Goal: Task Accomplishment & Management: Manage account settings

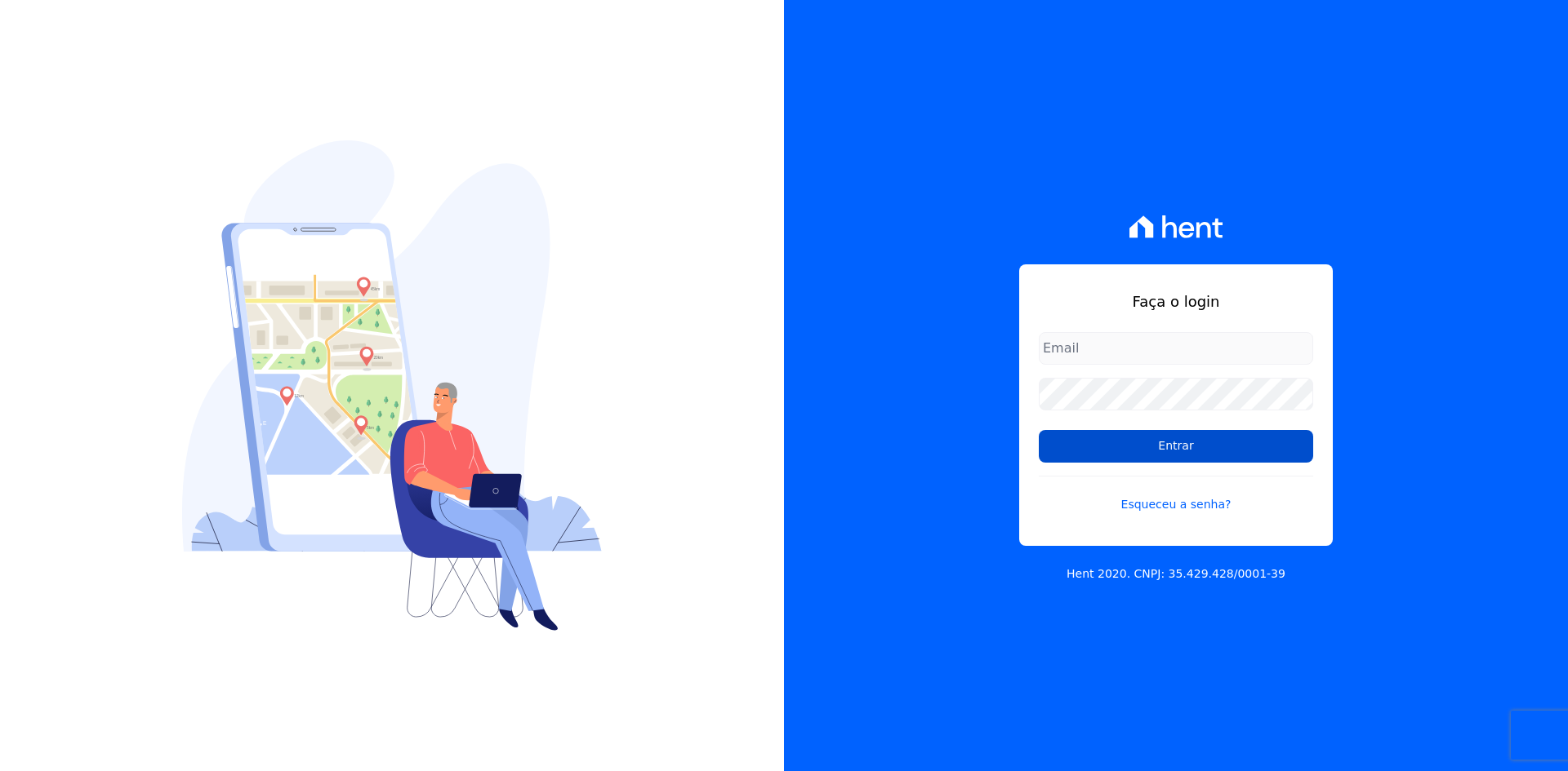
type input "financeiro02@mgfincorporadora.com.br"
click at [1201, 457] on input "Entrar" at bounding box center [1176, 446] width 274 height 32
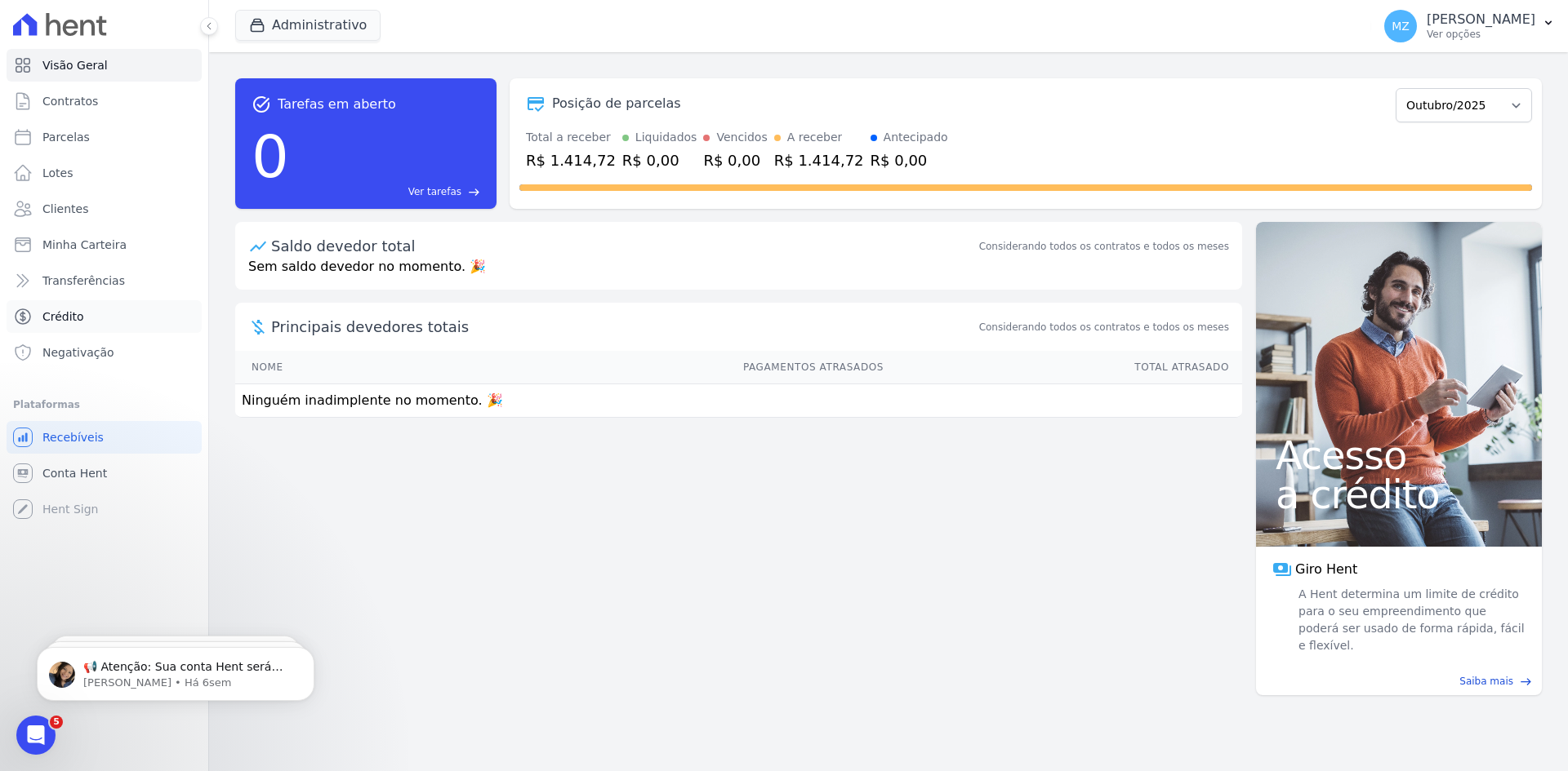
click at [55, 316] on span "Crédito" at bounding box center [63, 317] width 41 height 16
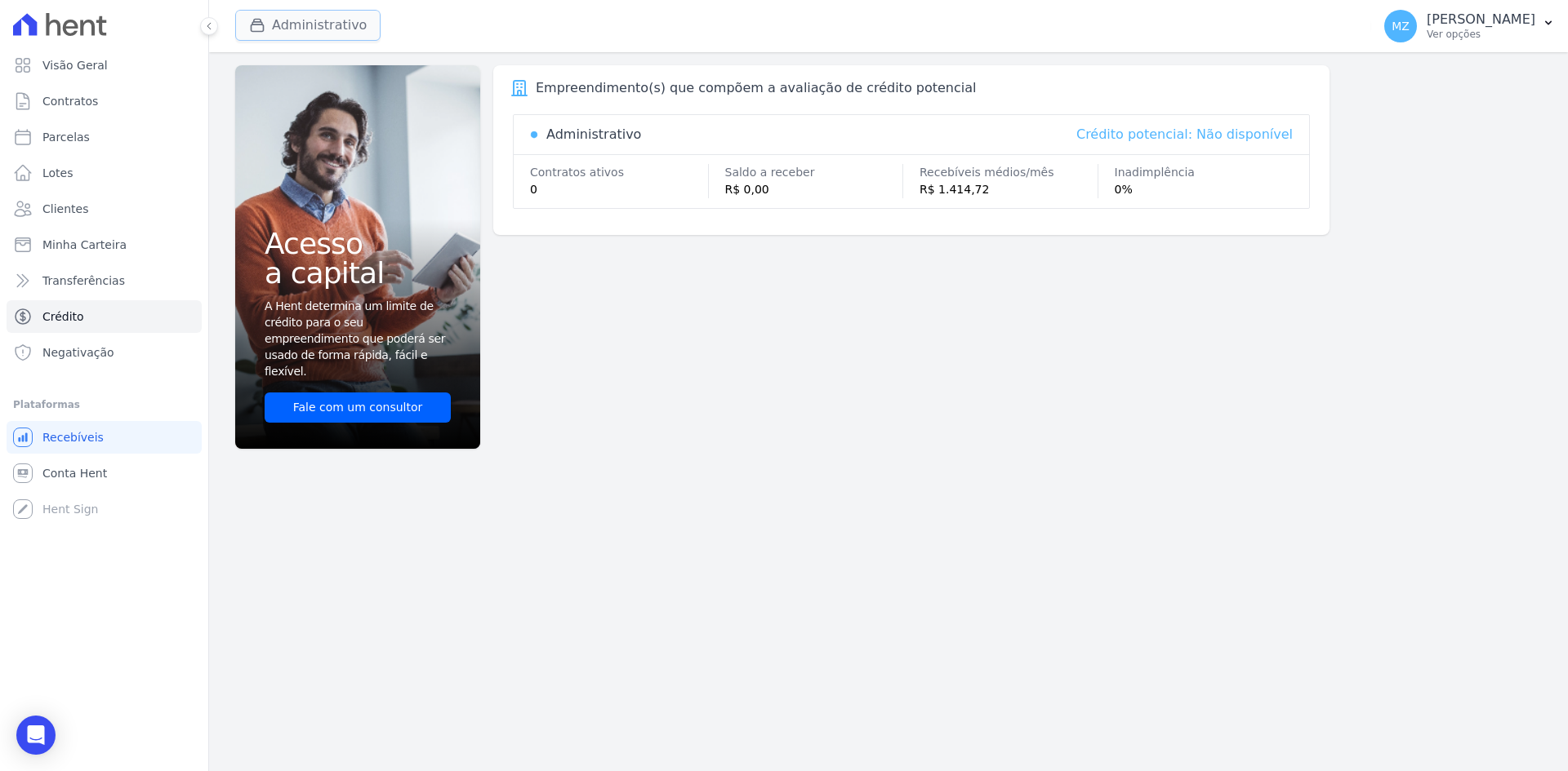
click at [301, 24] on button "Administrativo" at bounding box center [308, 25] width 145 height 31
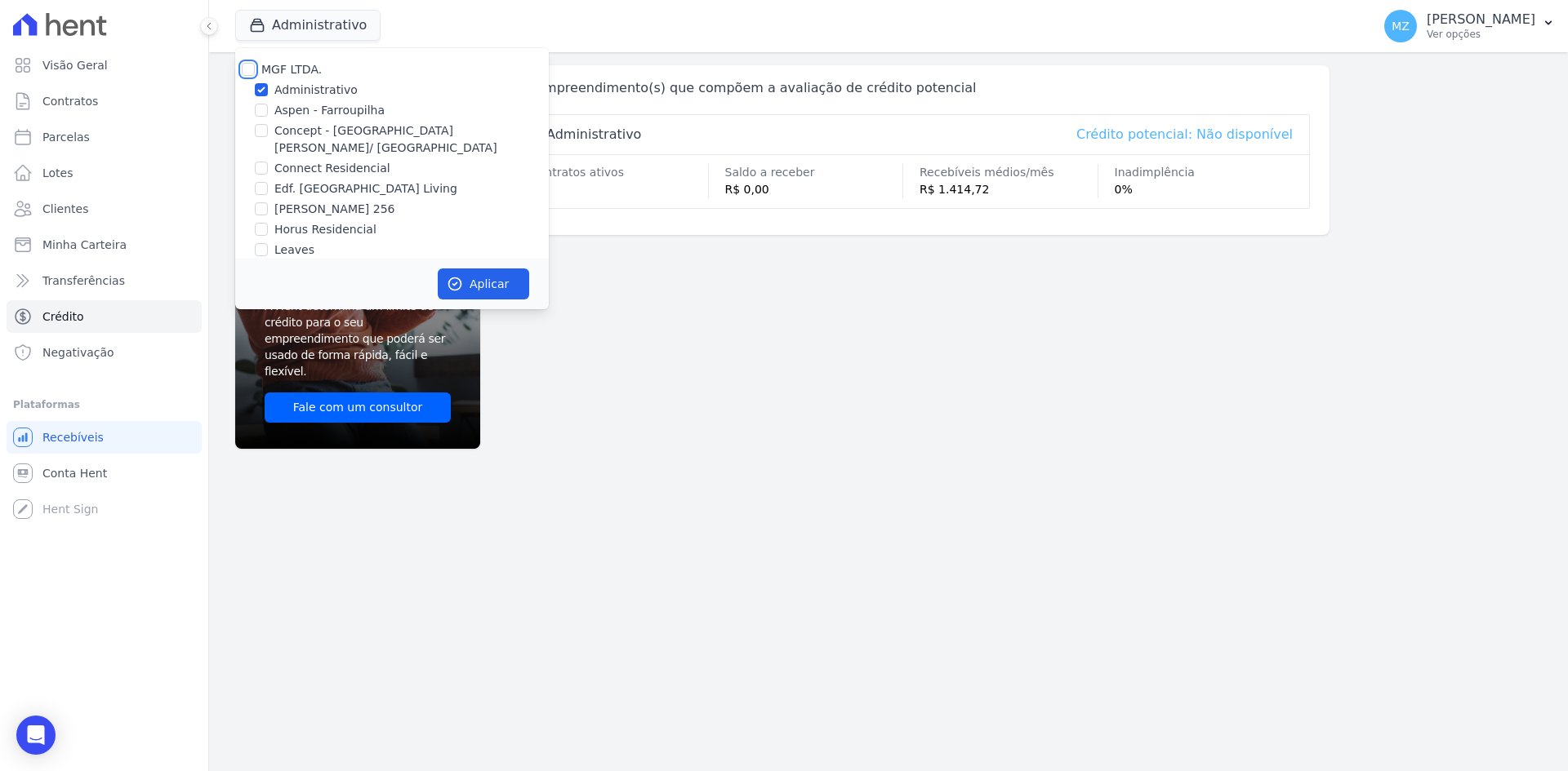
click at [243, 67] on input "MGF LTDA." at bounding box center [248, 69] width 13 height 13
checkbox input "true"
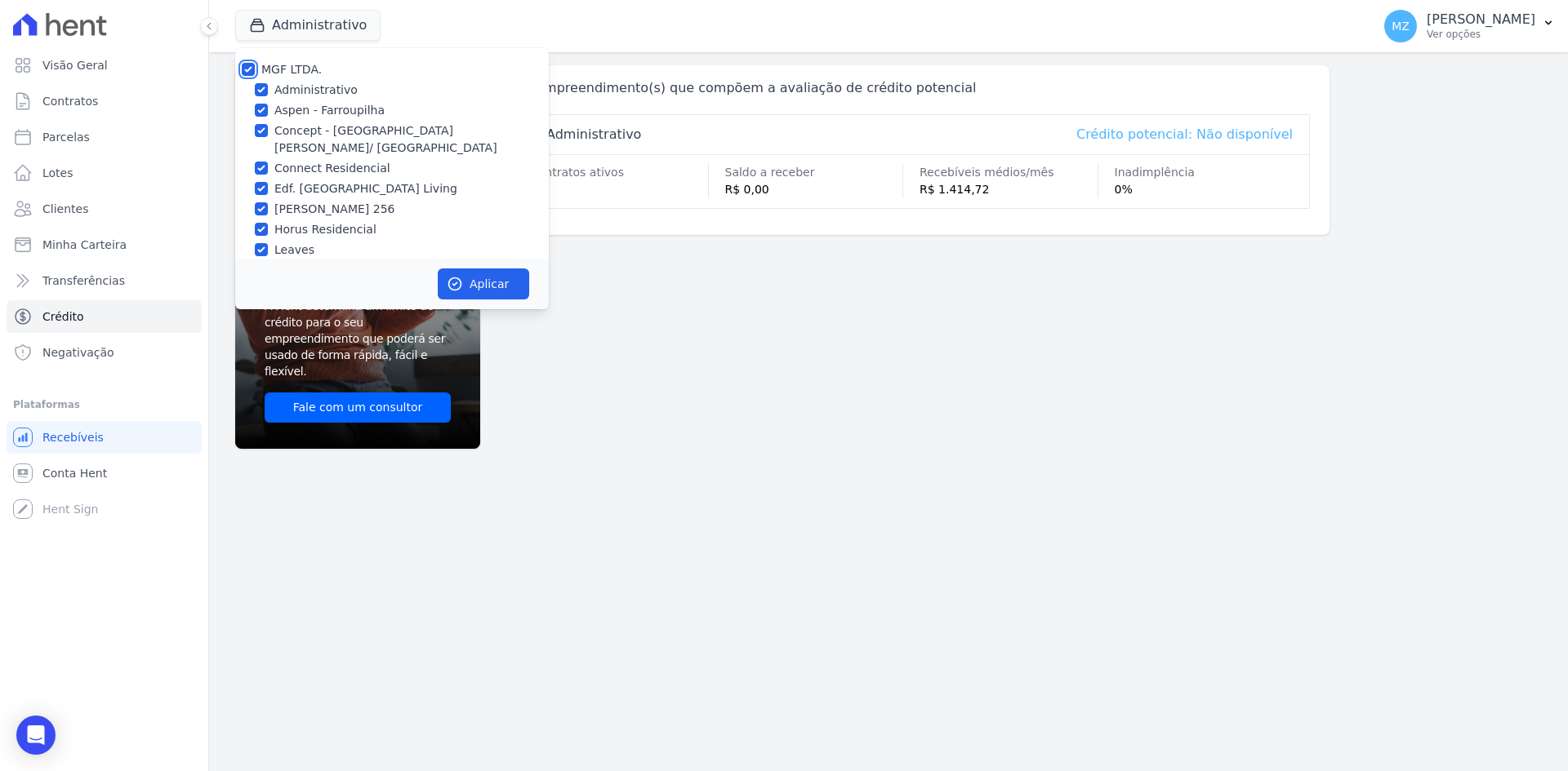
checkbox input "true"
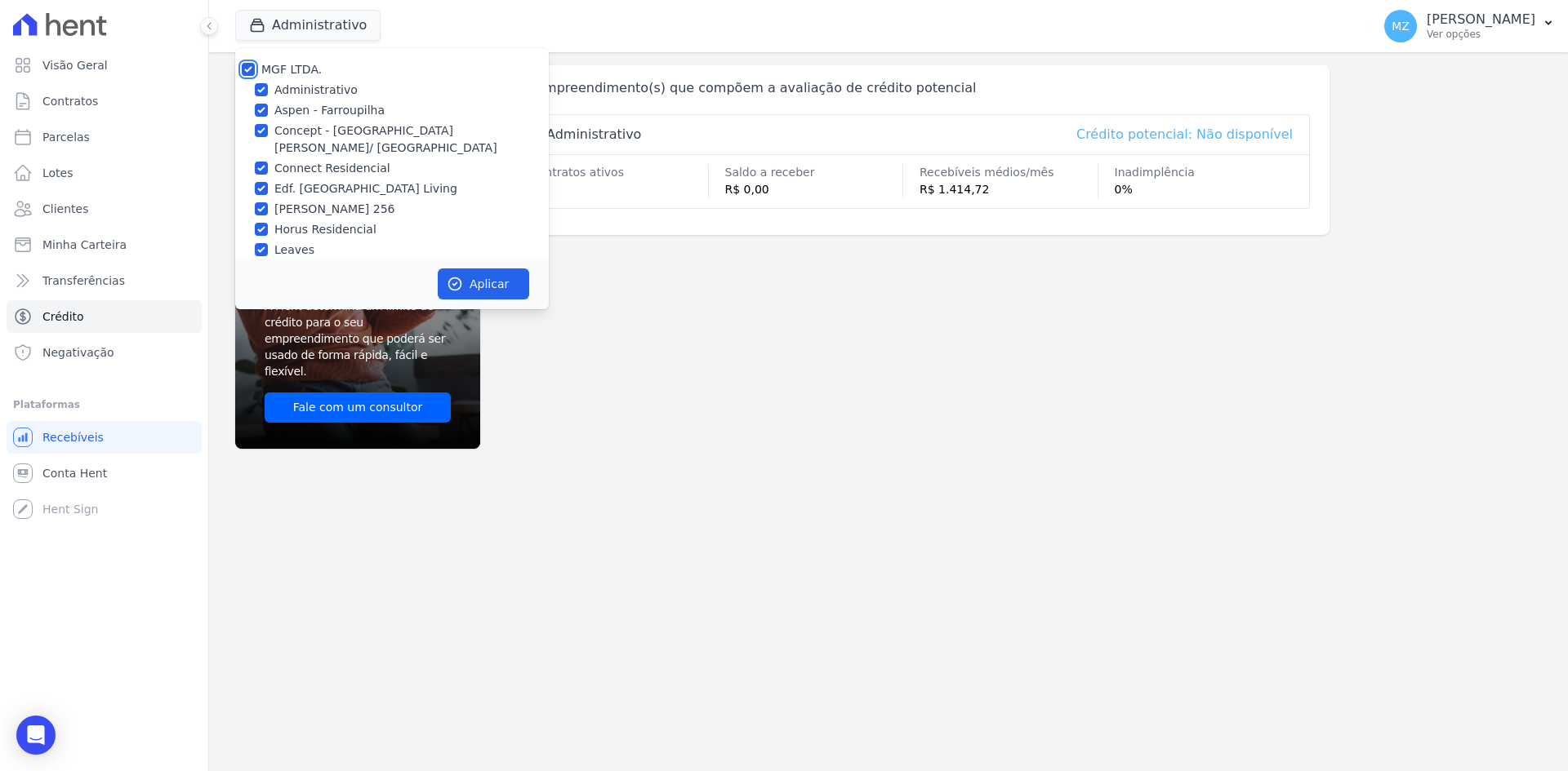
checkbox input "true"
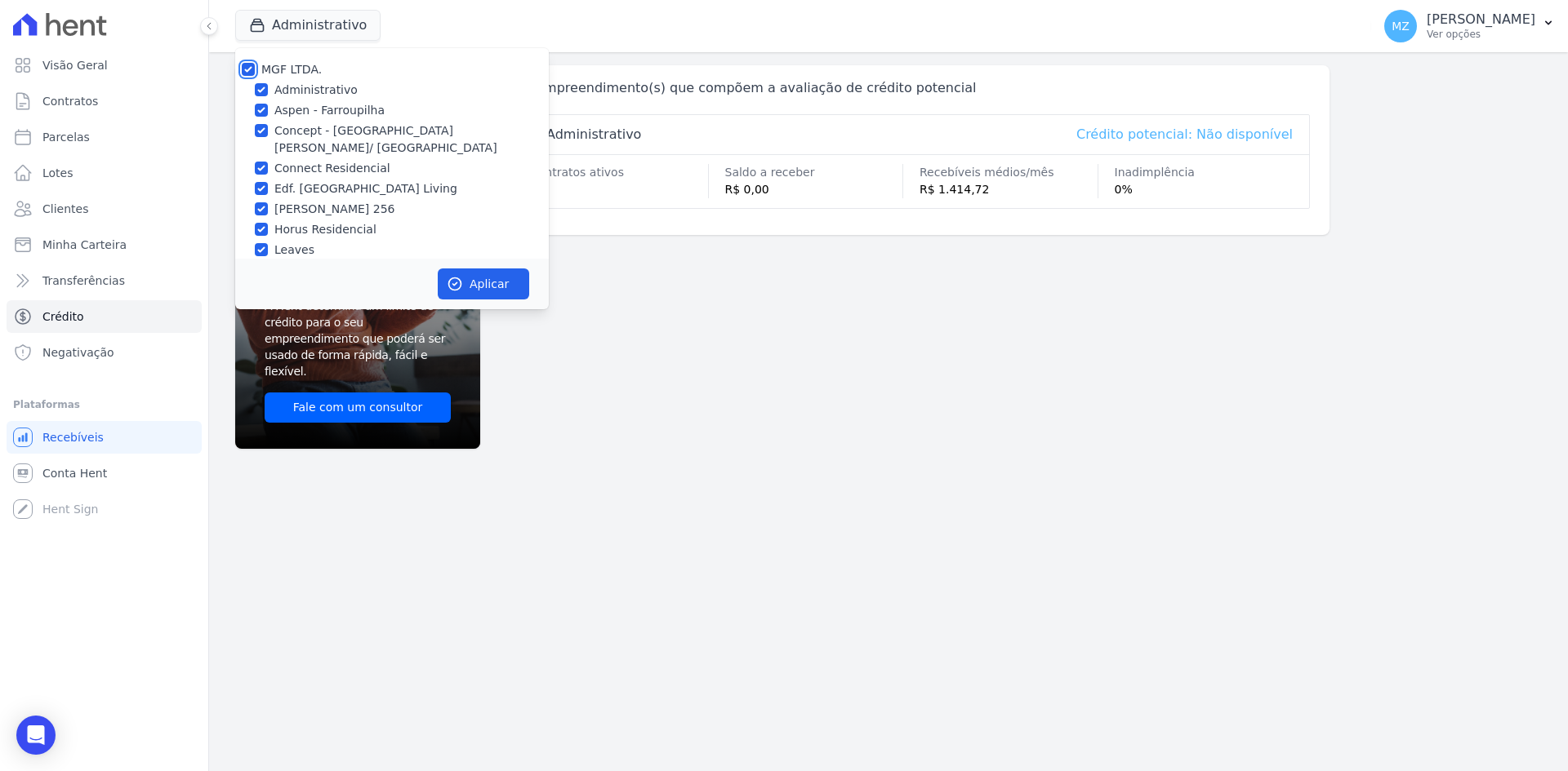
checkbox input "true"
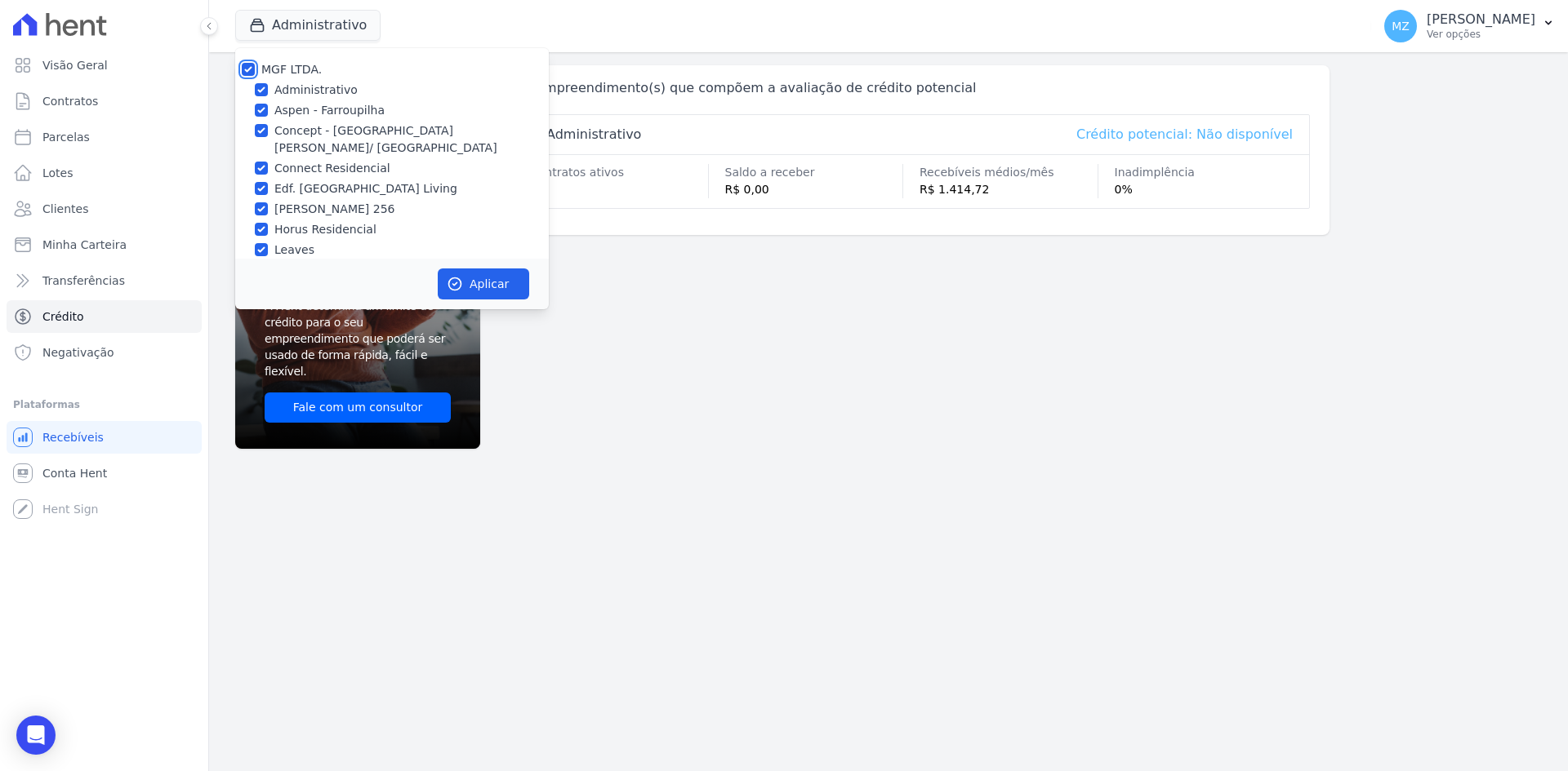
checkbox input "true"
click at [443, 278] on button "Aplicar" at bounding box center [484, 284] width 91 height 31
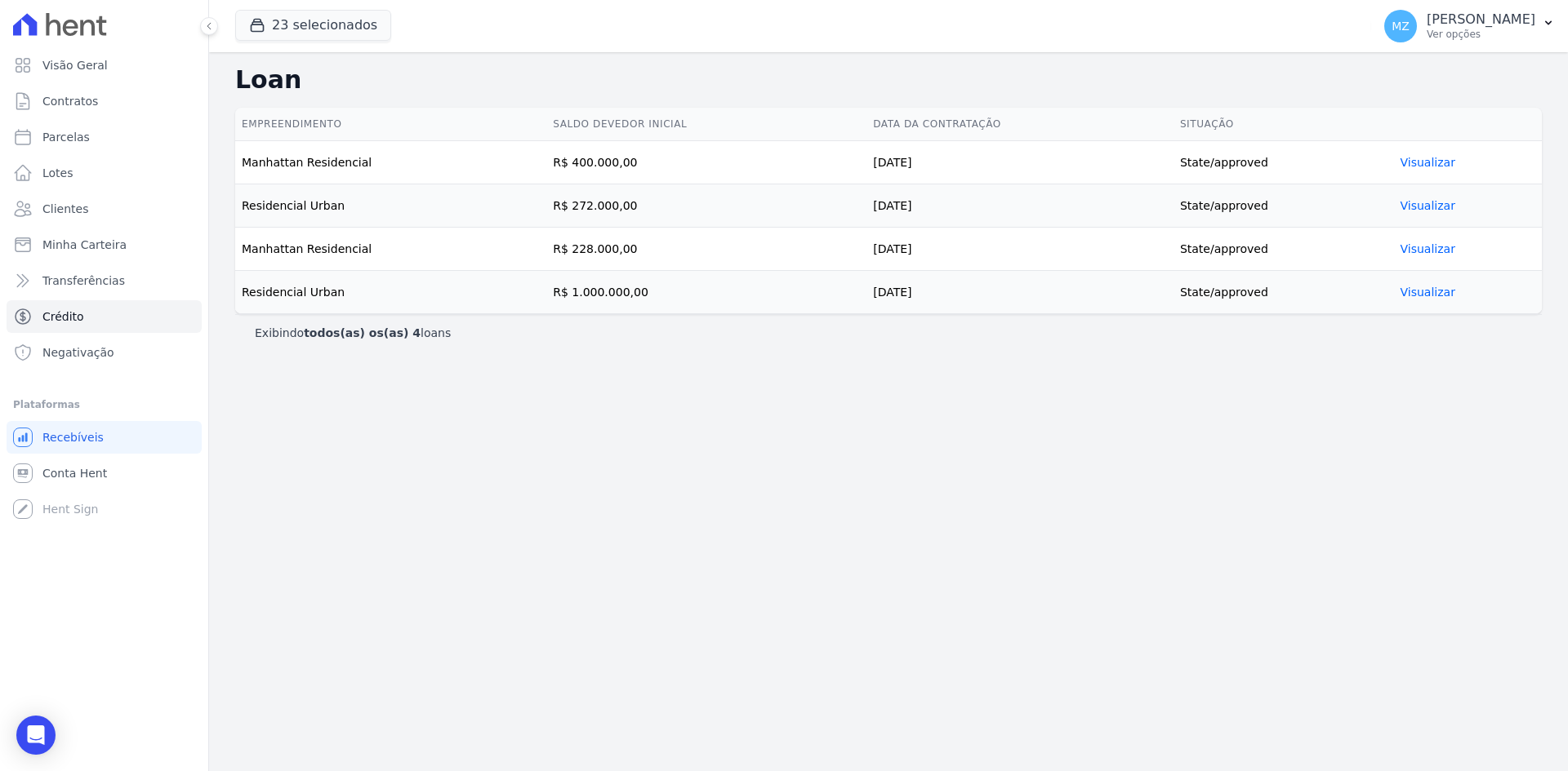
click at [1434, 164] on link "Visualizar" at bounding box center [1427, 162] width 55 height 13
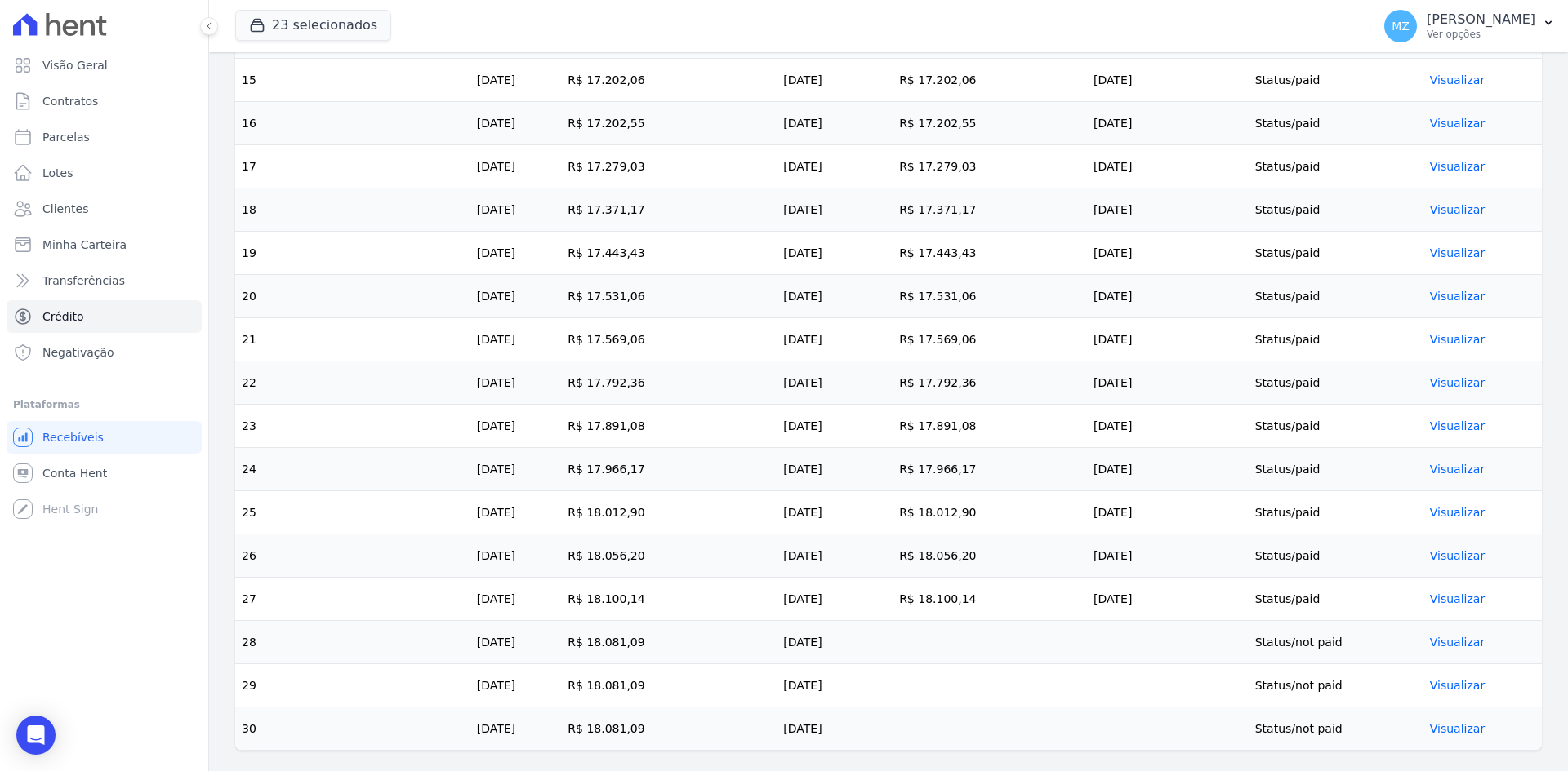
scroll to position [1158, 0]
